Goal: Transaction & Acquisition: Purchase product/service

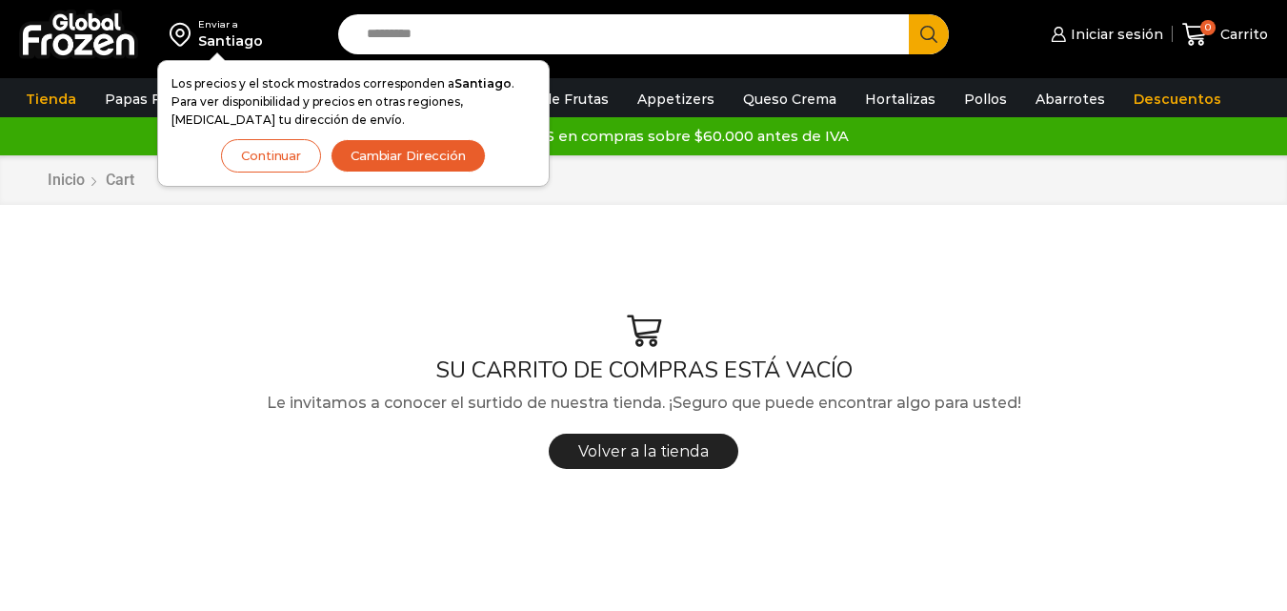
click at [278, 152] on button "Continuar" at bounding box center [271, 155] width 100 height 33
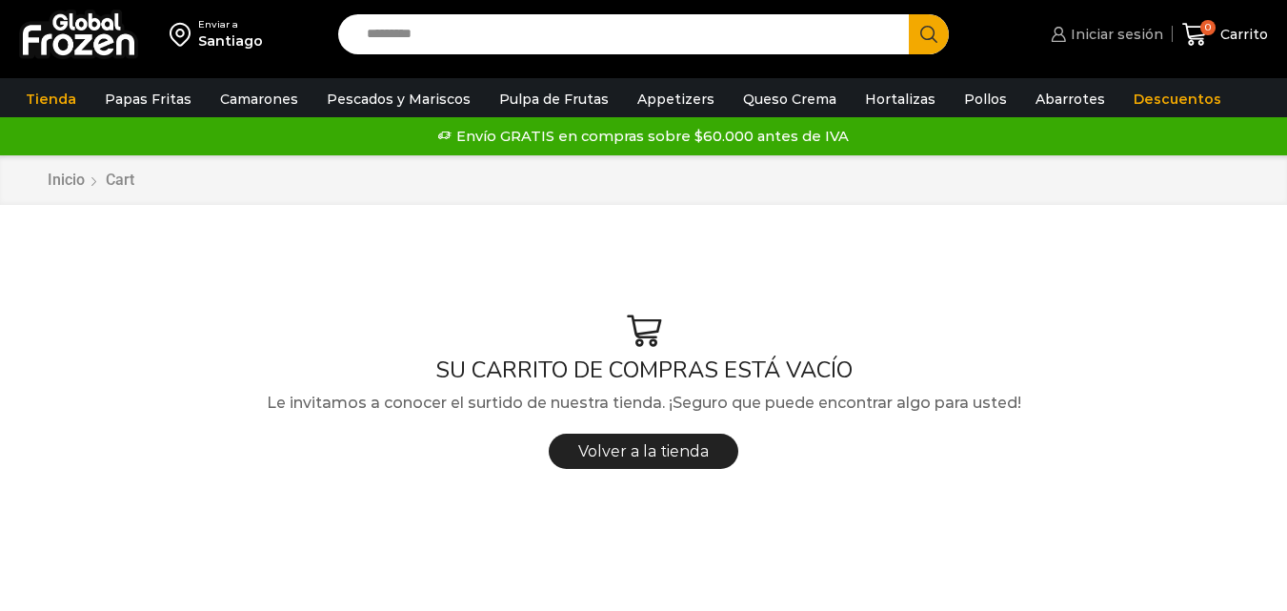
click at [1102, 29] on span "Iniciar sesión" at bounding box center [1114, 34] width 97 height 19
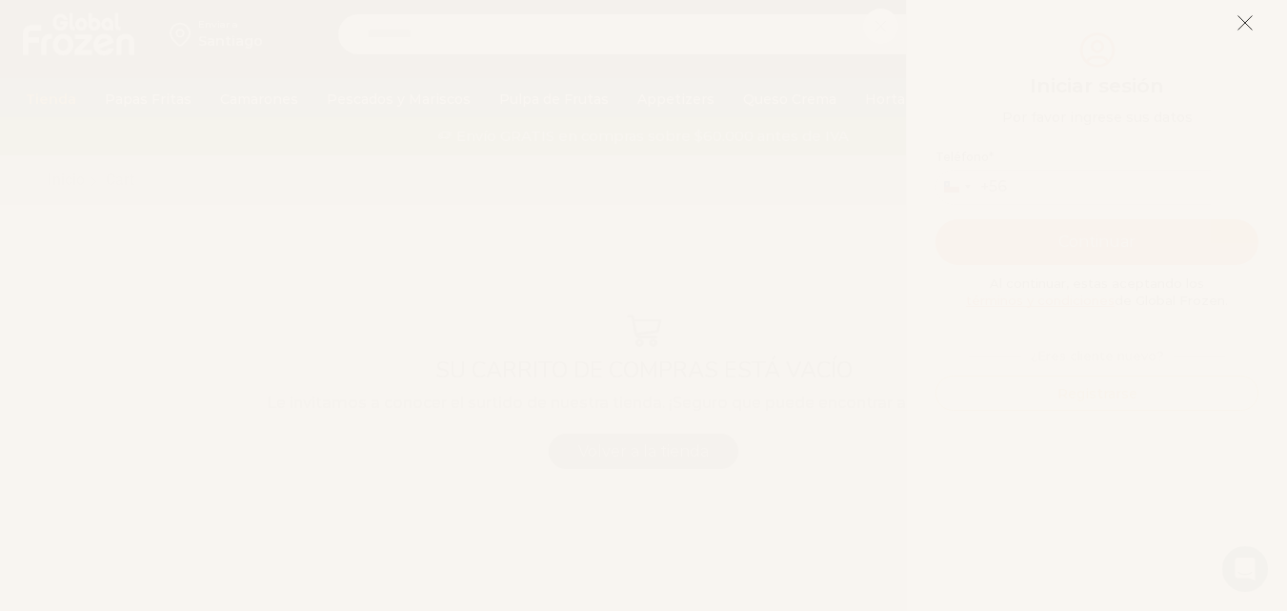
click at [1247, 28] on icon at bounding box center [1245, 22] width 17 height 17
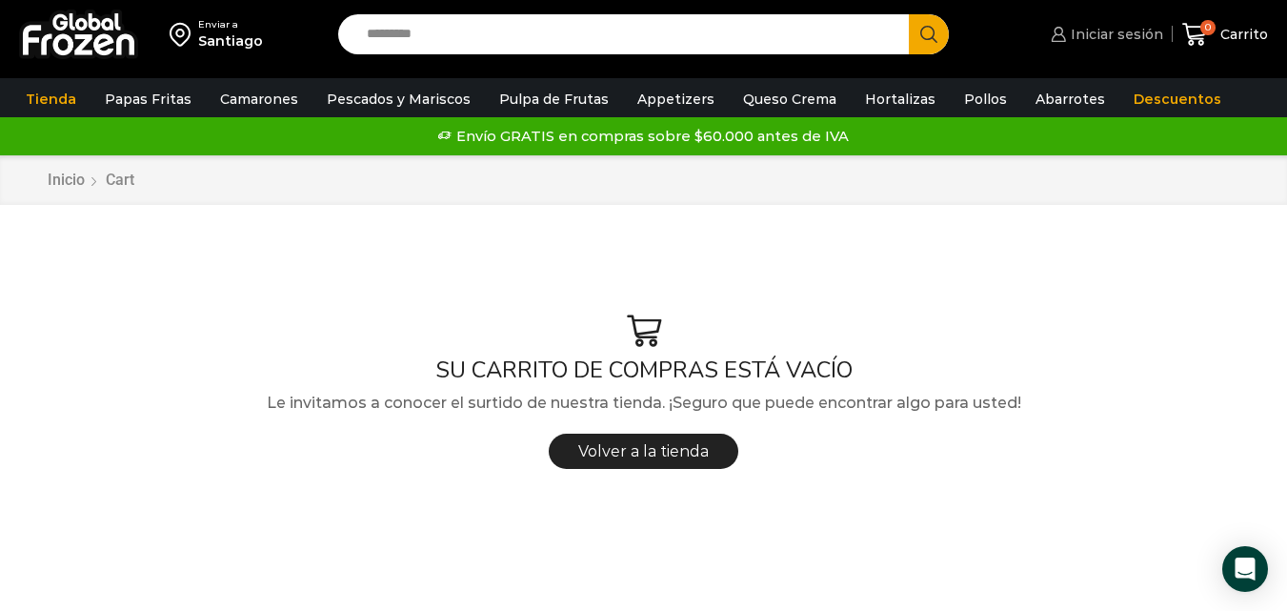
click at [1131, 46] on link "Iniciar sesión" at bounding box center [1104, 34] width 116 height 38
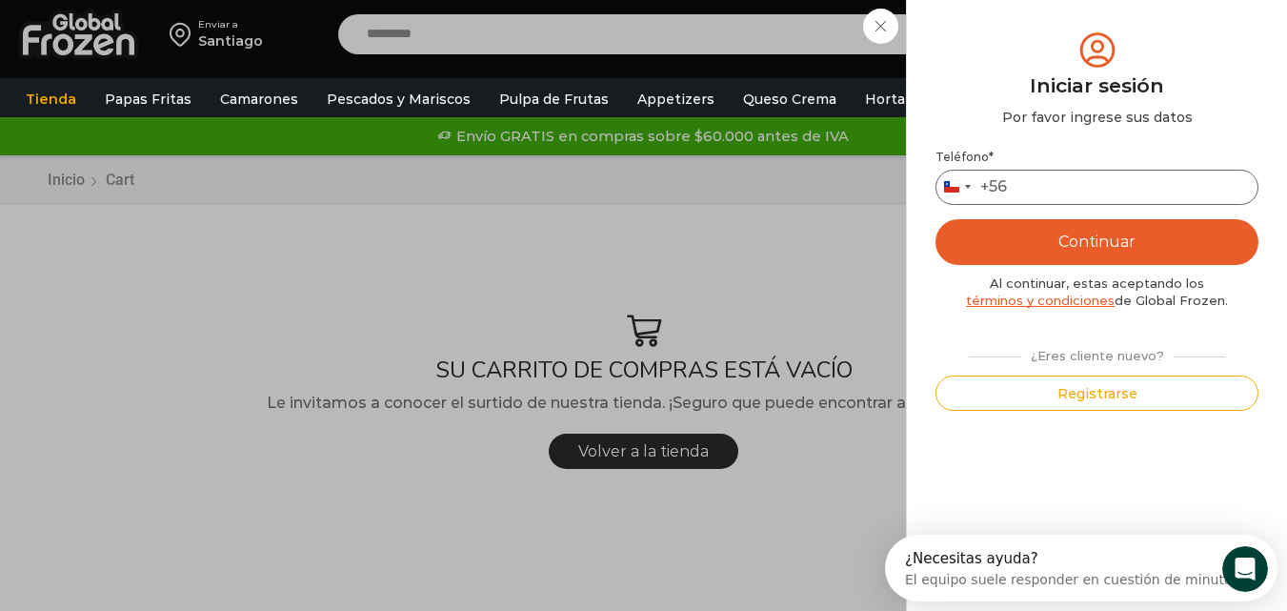
click at [1077, 186] on input "Teléfono *" at bounding box center [1097, 187] width 323 height 35
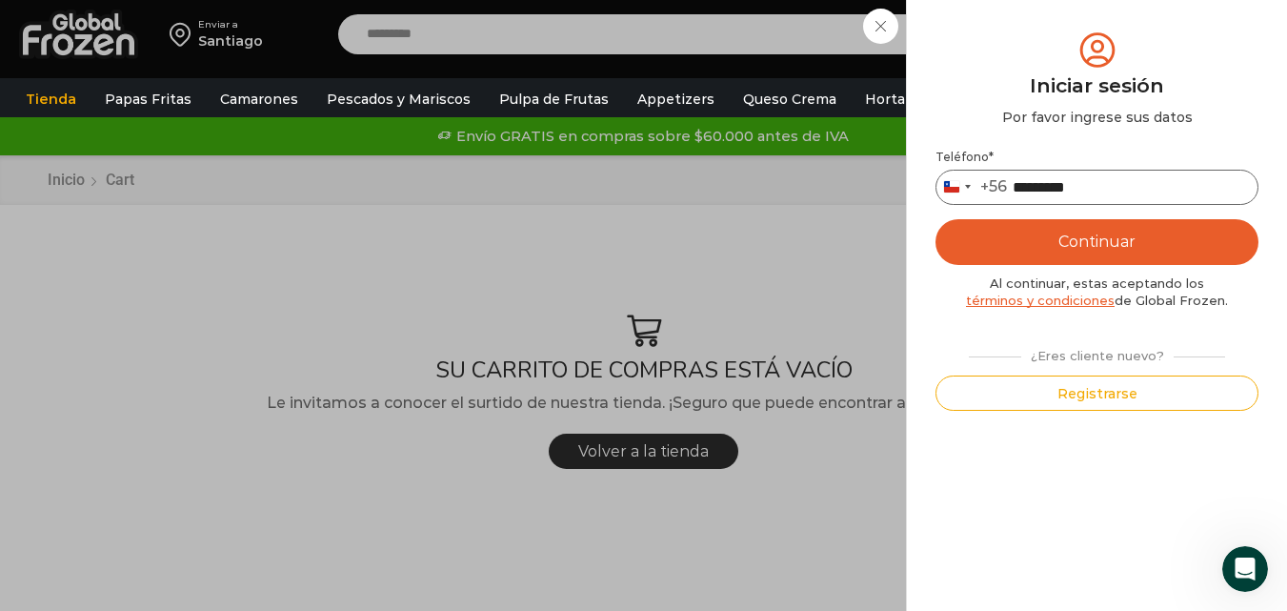
type input "*********"
click at [936, 219] on button "Continuar" at bounding box center [1097, 242] width 323 height 46
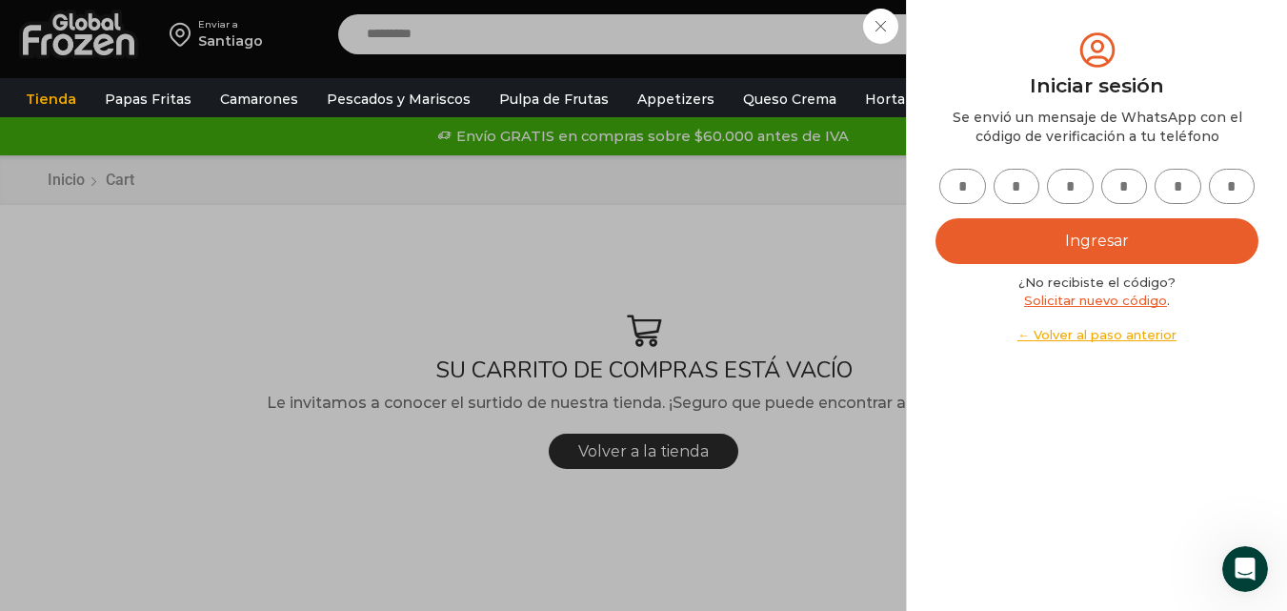
click at [946, 190] on input "text" at bounding box center [963, 186] width 47 height 35
type input "*"
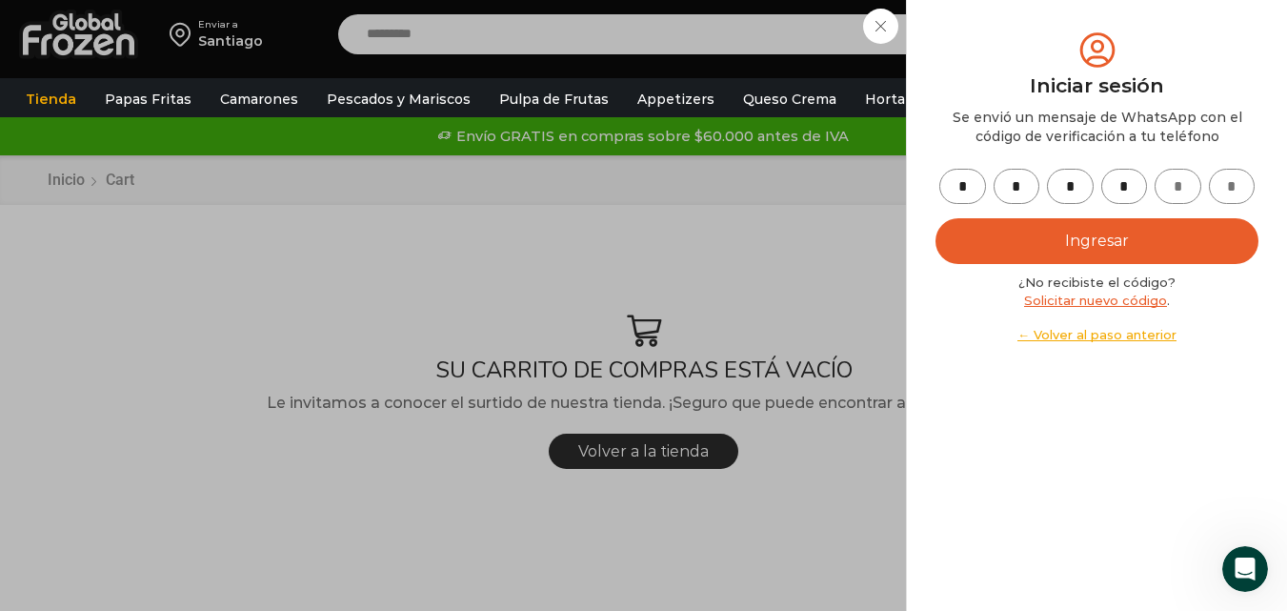
type input "*"
click at [1052, 240] on button "Ingresar" at bounding box center [1097, 241] width 323 height 46
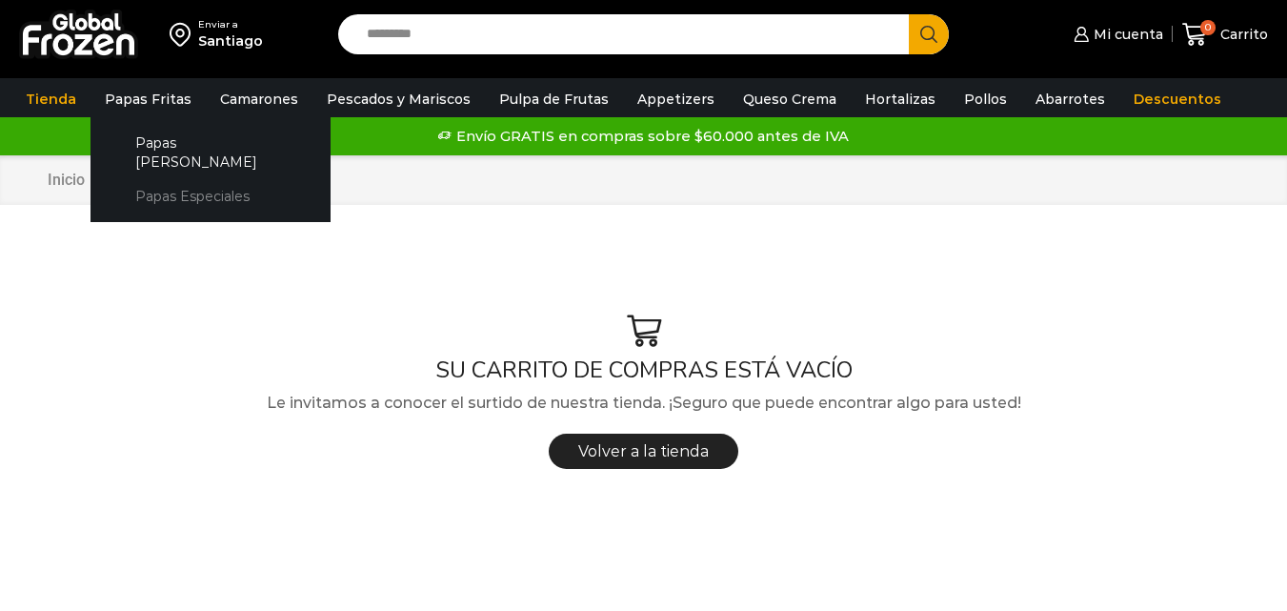
click at [164, 179] on link "Papas Especiales" at bounding box center [211, 196] width 202 height 35
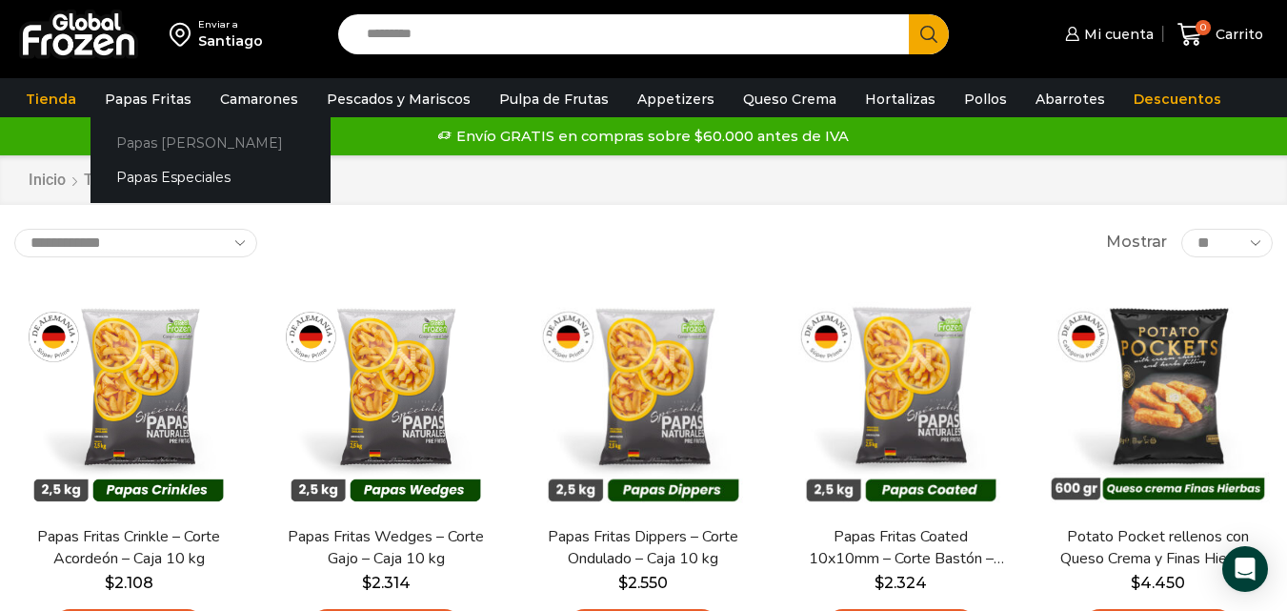
click at [152, 143] on link "Papas [PERSON_NAME]" at bounding box center [211, 142] width 240 height 35
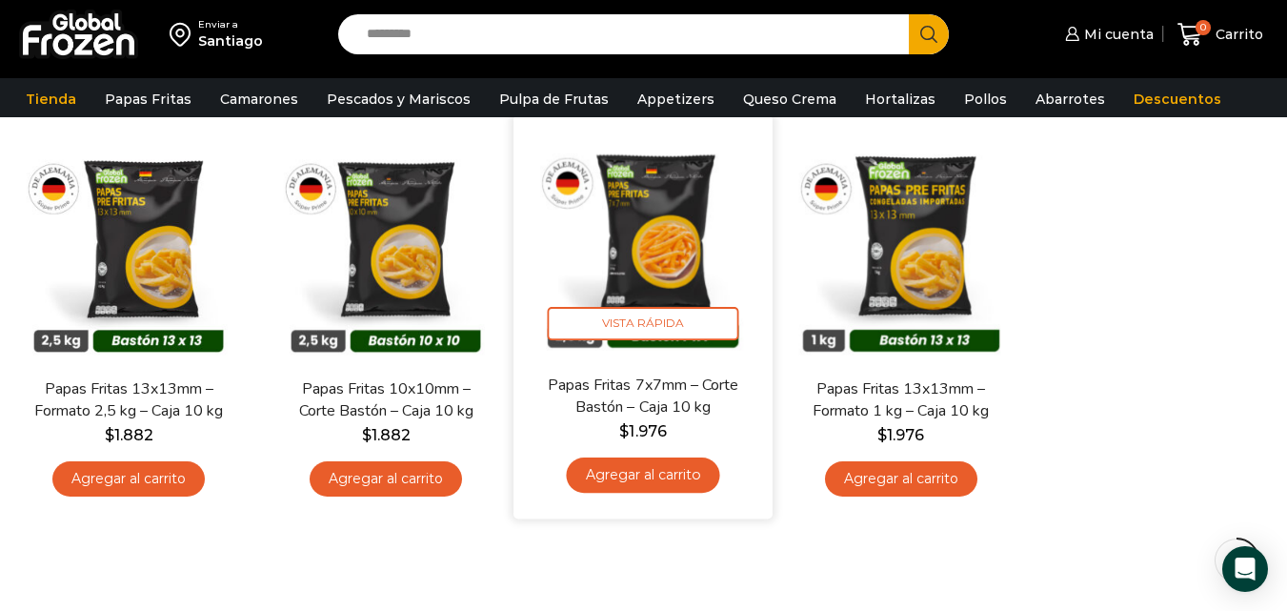
scroll to position [191, 0]
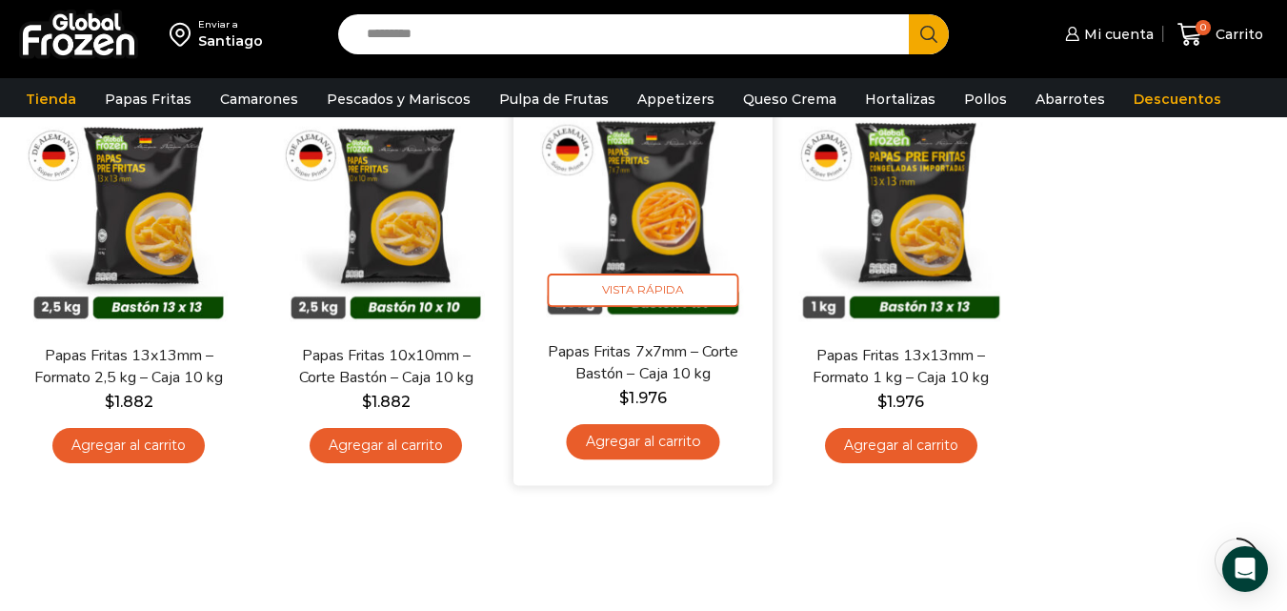
click at [631, 441] on link "Agregar al carrito" at bounding box center [643, 441] width 153 height 35
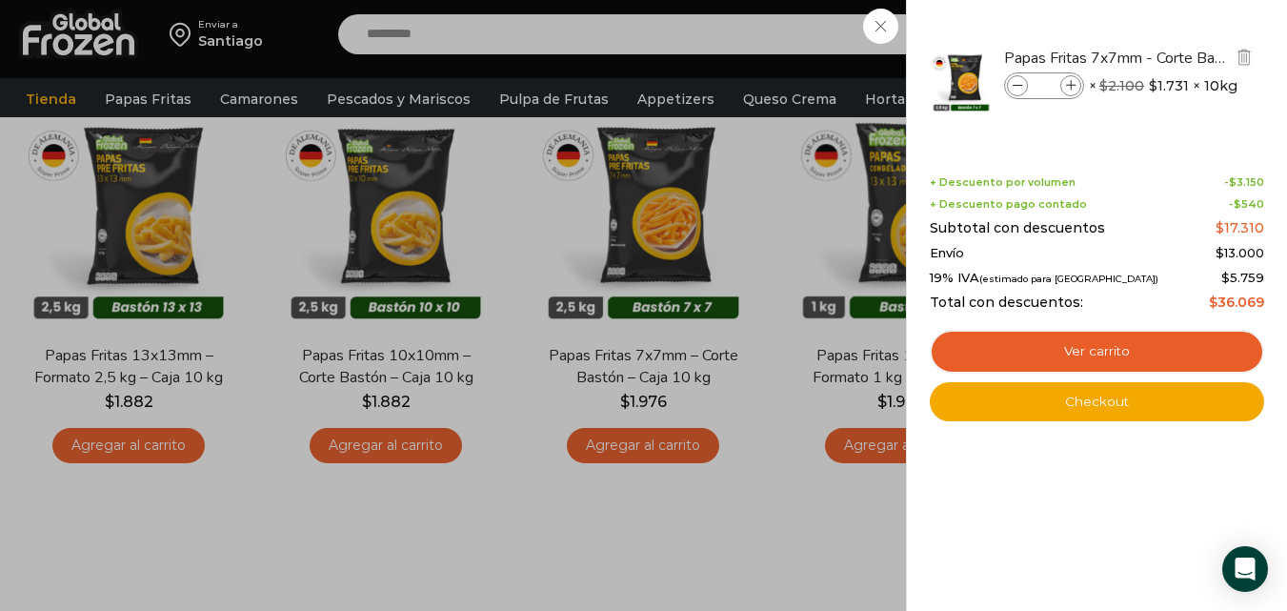
click at [1067, 84] on icon at bounding box center [1071, 86] width 10 height 10
type input "*"
click at [1173, 57] on div "2 Carrito 2 2 Shopping Cart *" at bounding box center [1220, 34] width 95 height 45
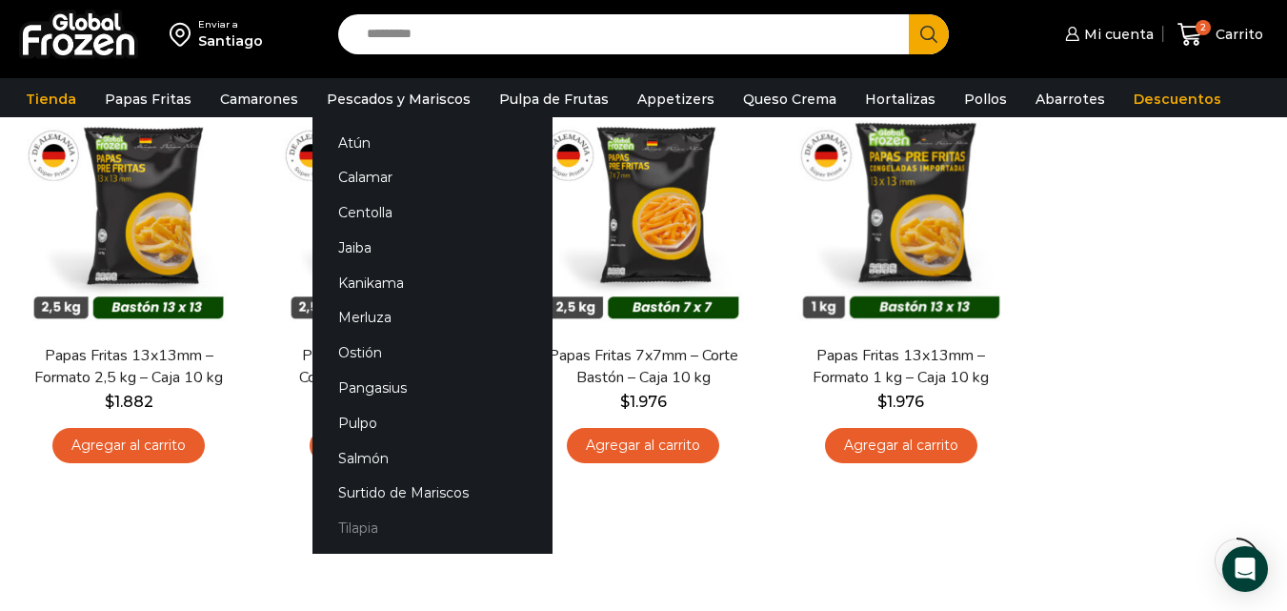
click at [357, 516] on link "Tilapia" at bounding box center [433, 528] width 240 height 35
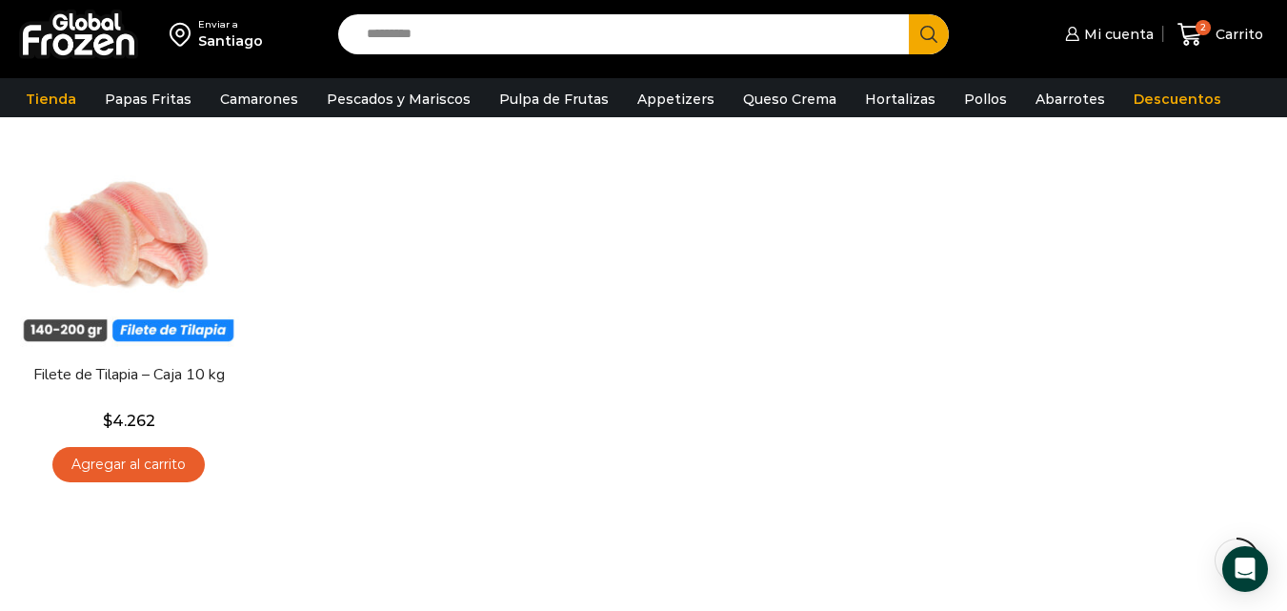
scroll to position [191, 0]
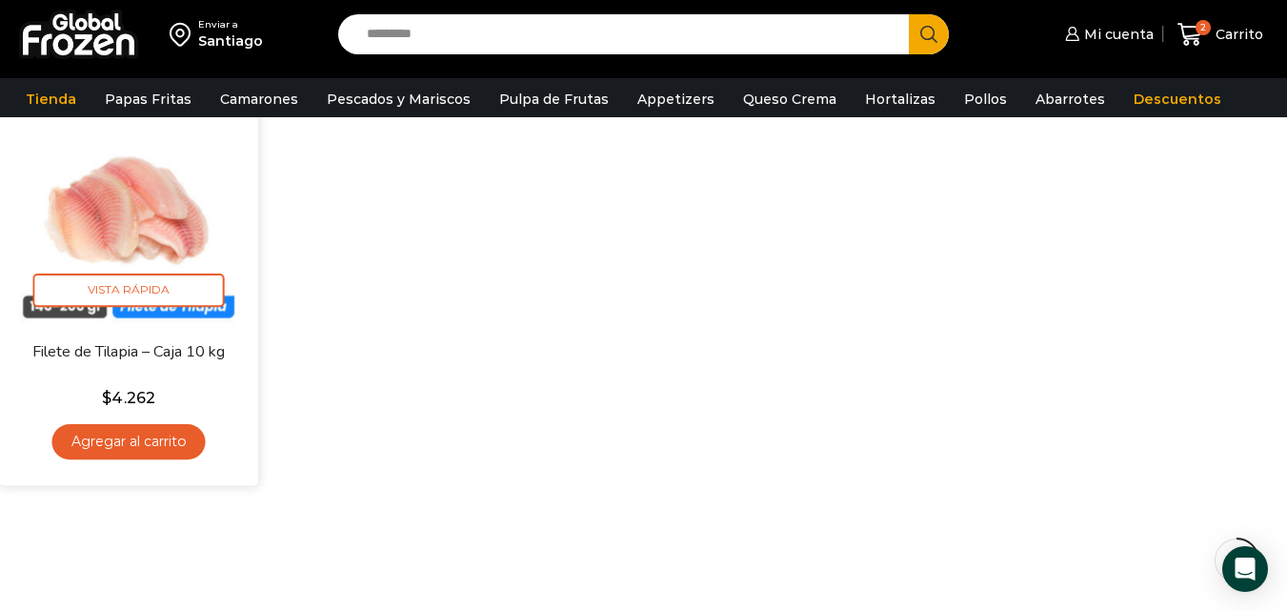
click at [169, 440] on link "Agregar al carrito" at bounding box center [128, 441] width 153 height 35
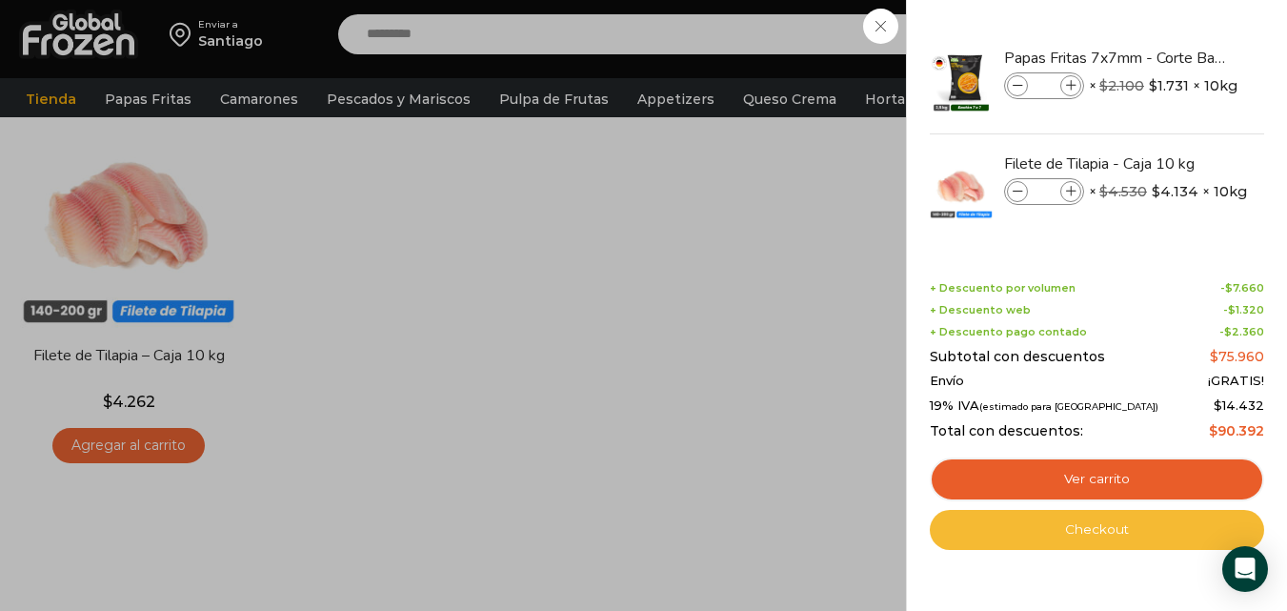
click at [1066, 520] on link "Checkout" at bounding box center [1097, 530] width 334 height 40
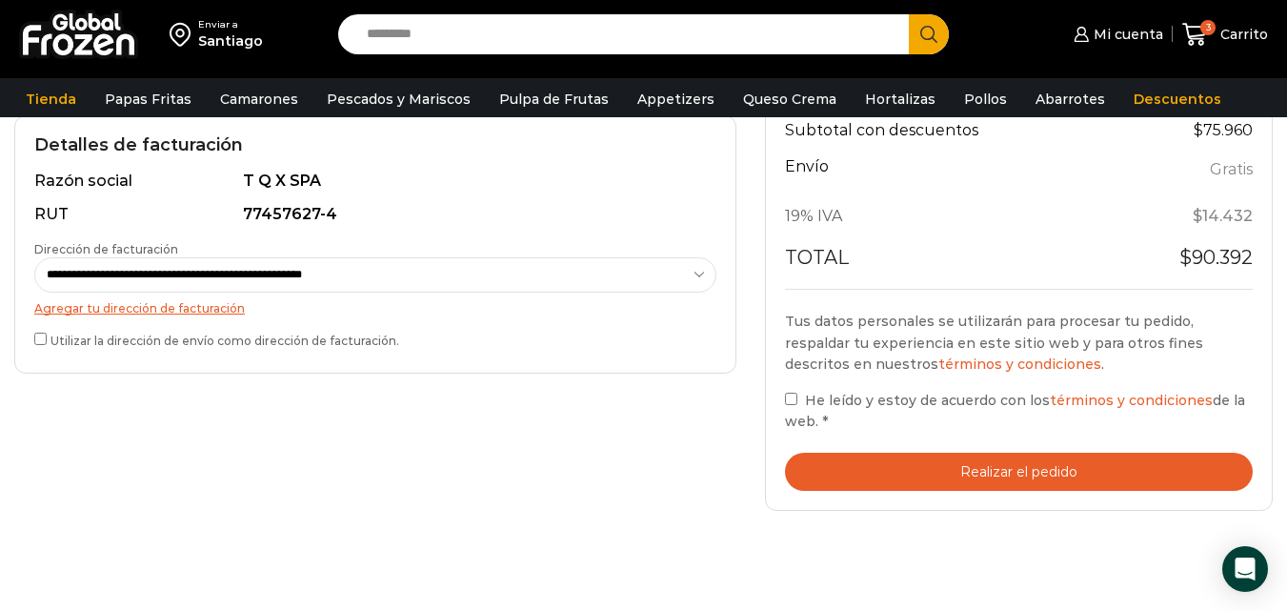
scroll to position [572, 0]
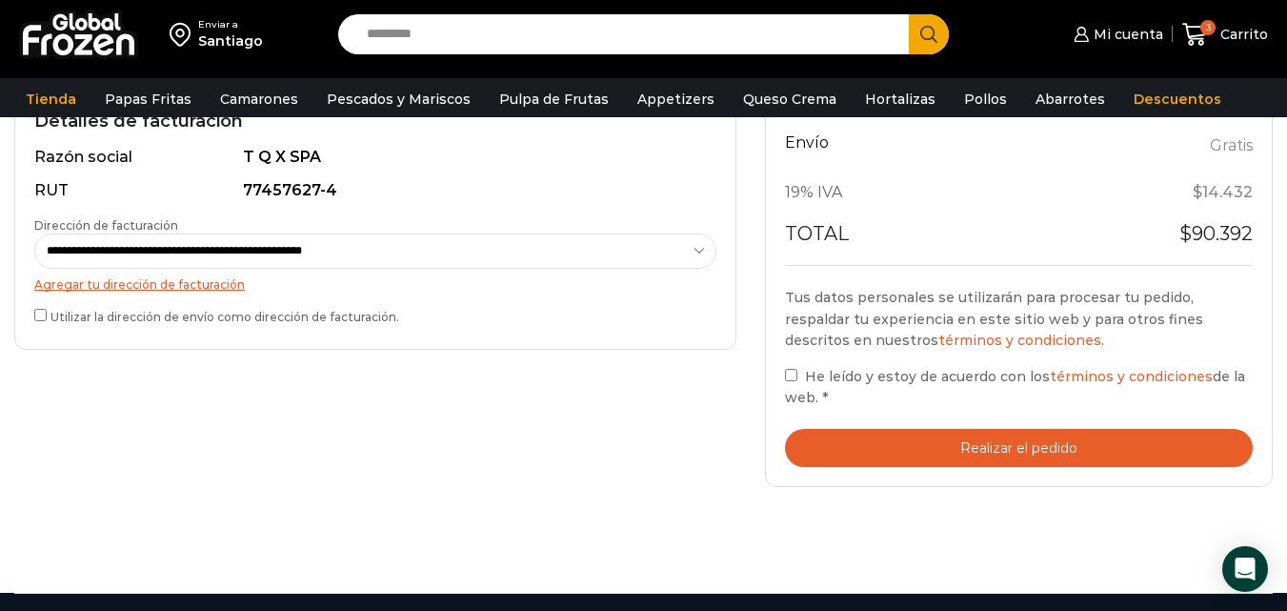
click at [800, 377] on label "He leído y estoy de acuerdo con los términos y condiciones de la web. *" at bounding box center [1019, 387] width 468 height 44
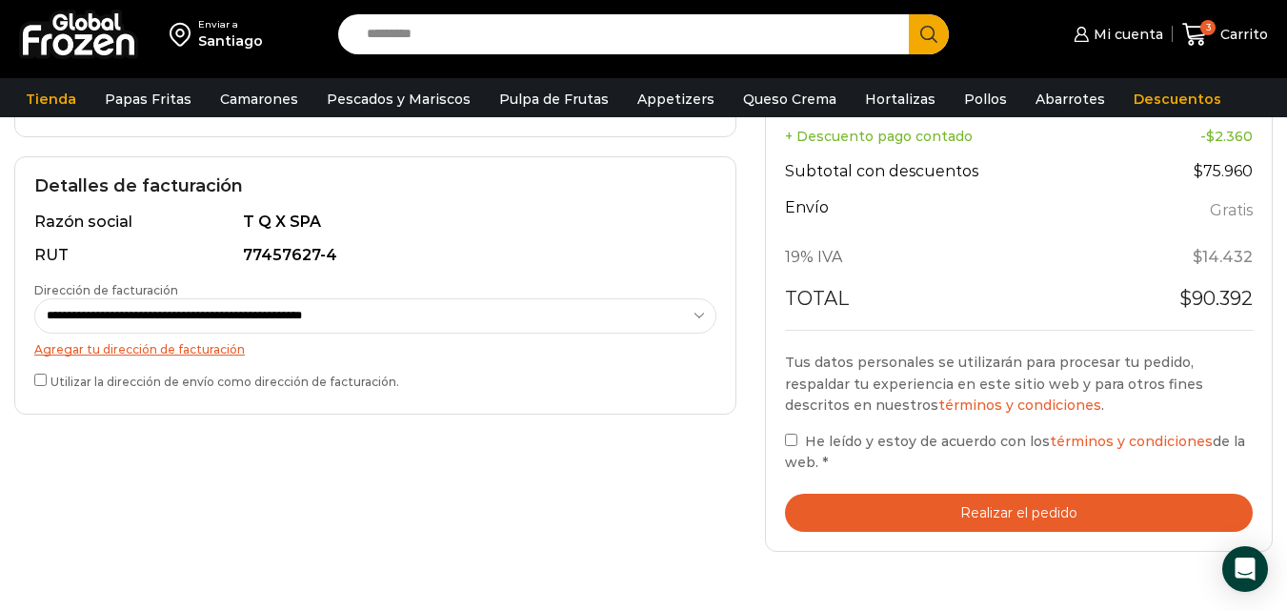
scroll to position [667, 0]
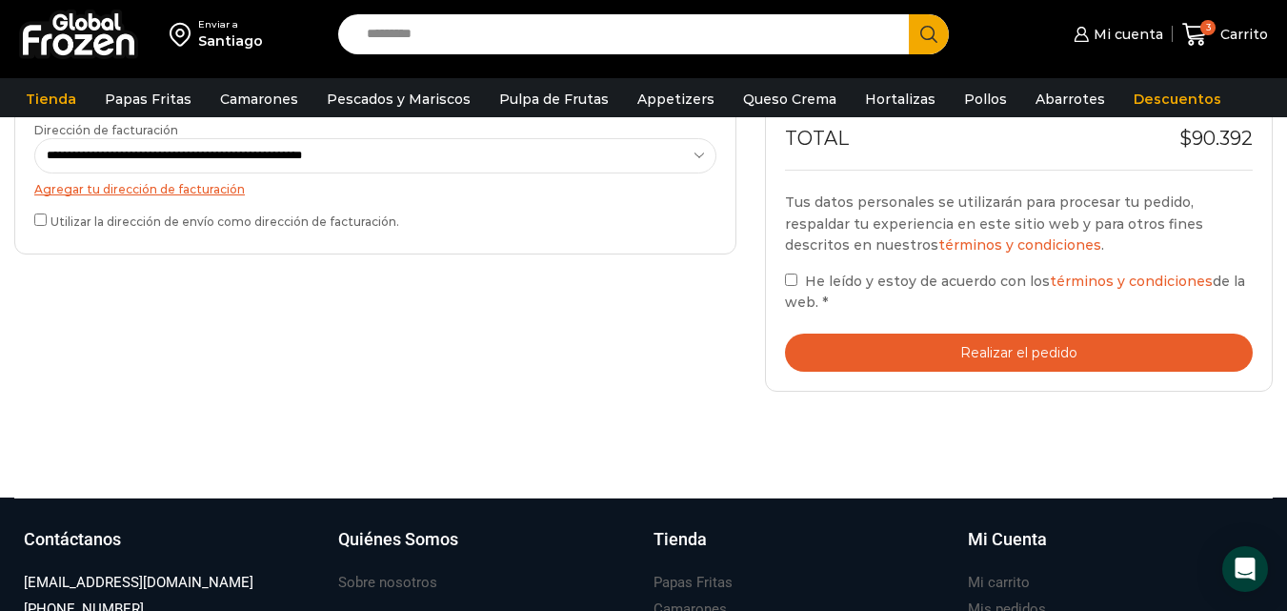
click at [978, 360] on button "Realizar el pedido" at bounding box center [1019, 353] width 468 height 39
